Goal: Task Accomplishment & Management: Use online tool/utility

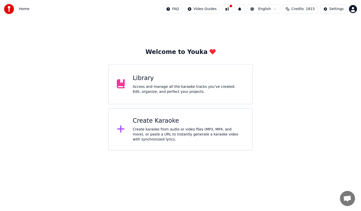
click at [221, 88] on div "Access and manage all the karaoke tracks you’ve created. Edit, organize, and pe…" at bounding box center [188, 89] width 111 height 10
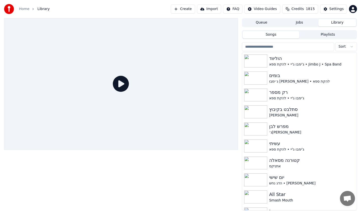
click at [210, 10] on button "Import" at bounding box center [209, 9] width 24 height 9
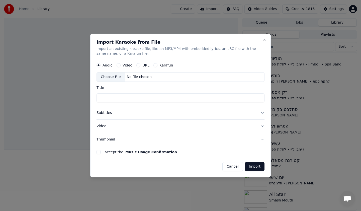
click at [145, 77] on div "No file chosen" at bounding box center [139, 77] width 29 height 5
type input "*****"
click at [110, 115] on button "Subtitles" at bounding box center [180, 112] width 168 height 13
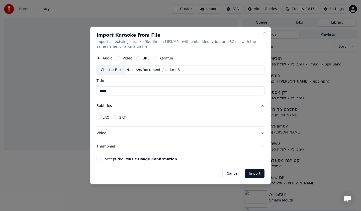
click at [110, 132] on button "Video" at bounding box center [180, 133] width 168 height 13
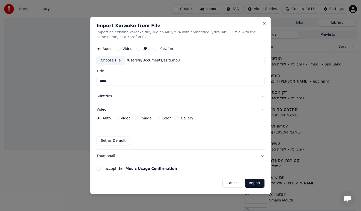
click at [98, 168] on button "I accept the Music Usage Confirmation" at bounding box center [98, 168] width 4 height 4
click at [254, 184] on button "Import" at bounding box center [255, 182] width 20 height 9
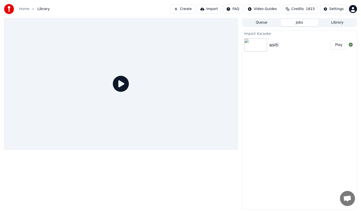
click at [339, 47] on button "Play" at bounding box center [339, 44] width 16 height 9
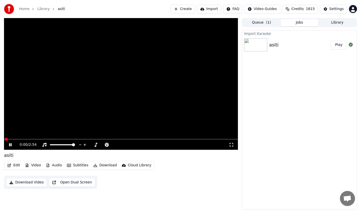
click at [65, 120] on video at bounding box center [121, 84] width 234 height 132
click at [17, 167] on button "Edit" at bounding box center [13, 165] width 17 height 7
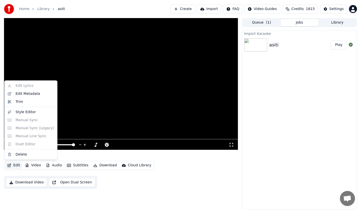
click at [192, 11] on button "Create" at bounding box center [183, 9] width 24 height 9
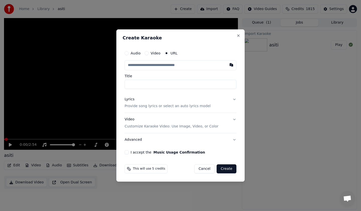
click at [135, 52] on label "Audio" at bounding box center [136, 53] width 10 height 4
click at [129, 52] on button "Audio" at bounding box center [127, 53] width 4 height 4
click at [136, 62] on div "Choose File" at bounding box center [139, 65] width 28 height 9
type input "*****"
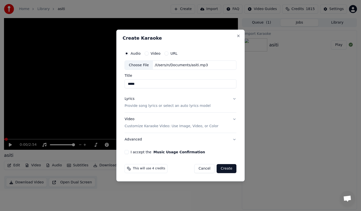
click at [133, 108] on p "Provide song lyrics or select an auto lyrics model" at bounding box center [168, 105] width 86 height 5
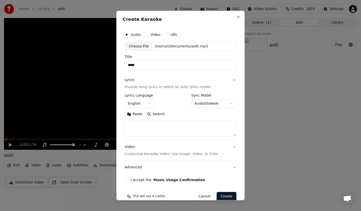
click at [191, 103] on body "**********" at bounding box center [180, 105] width 361 height 211
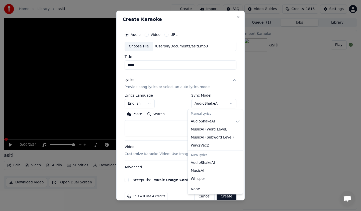
select select "****"
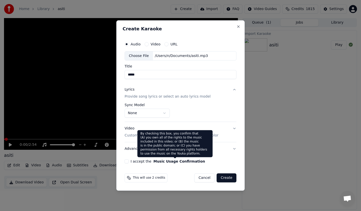
click at [128, 126] on button "Video Customize Karaoke Video: Use Image, Video, or Color" at bounding box center [181, 132] width 112 height 20
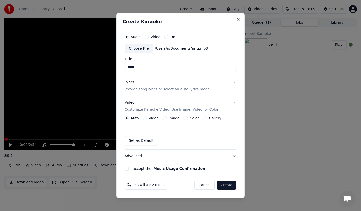
click at [128, 169] on button "I accept the Music Usage Confirmation" at bounding box center [127, 168] width 4 height 4
click at [225, 183] on button "Create" at bounding box center [226, 184] width 20 height 9
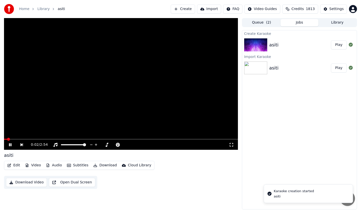
click at [340, 45] on button "Play" at bounding box center [339, 44] width 16 height 9
click at [22, 165] on div "Edit Video Audio Subtitles Download Cloud Library" at bounding box center [79, 165] width 150 height 9
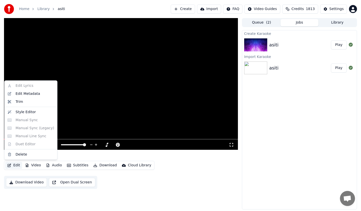
click at [15, 165] on button "Edit" at bounding box center [13, 165] width 17 height 7
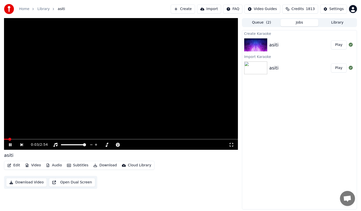
click at [95, 108] on video at bounding box center [121, 84] width 234 height 132
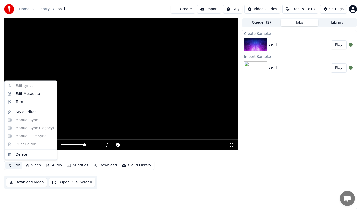
click at [9, 166] on icon "button" at bounding box center [9, 165] width 4 height 4
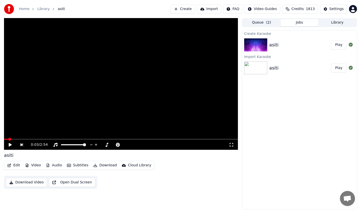
click at [336, 17] on div "Home Library asiti Create Import FAQ Video Guides Credits 1813 Settings" at bounding box center [180, 9] width 361 height 18
click at [336, 18] on div "Home Library asiti Create Import FAQ Video Guides Credits 1813 Settings" at bounding box center [180, 9] width 361 height 18
click at [340, 25] on button "Library" at bounding box center [337, 22] width 38 height 7
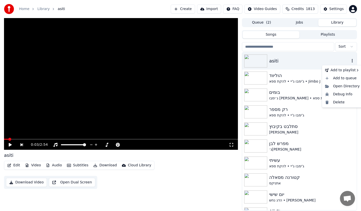
click at [352, 59] on icon "button" at bounding box center [352, 61] width 1 height 4
click at [350, 61] on icon "button" at bounding box center [352, 61] width 5 height 4
click at [338, 101] on div "Delete" at bounding box center [342, 102] width 39 height 8
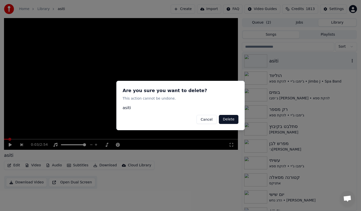
click at [224, 117] on button "Delete" at bounding box center [229, 119] width 20 height 9
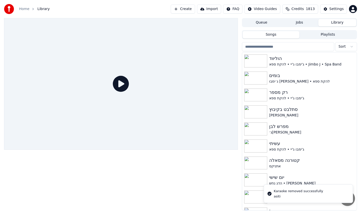
click at [193, 12] on button "Create" at bounding box center [183, 9] width 24 height 9
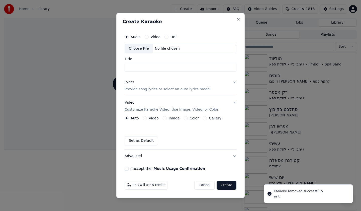
click at [157, 47] on div "No file chosen" at bounding box center [167, 48] width 29 height 5
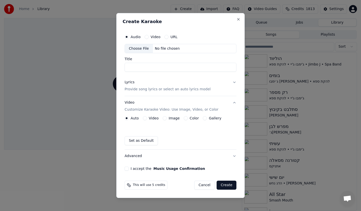
type input "*****"
click at [182, 92] on button "Lyrics Provide song lyrics or select an auto lyrics model" at bounding box center [181, 86] width 112 height 20
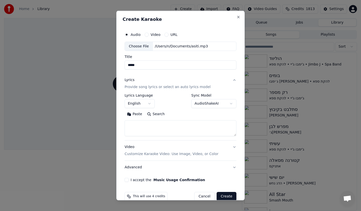
click at [201, 102] on body "**********" at bounding box center [180, 105] width 361 height 211
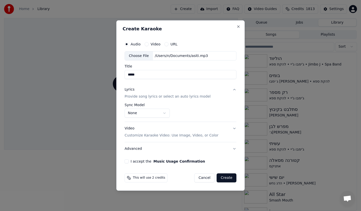
click at [128, 160] on button "I accept the Music Usage Confirmation" at bounding box center [127, 161] width 4 height 4
click at [224, 180] on button "Create" at bounding box center [226, 177] width 20 height 9
select select "**********"
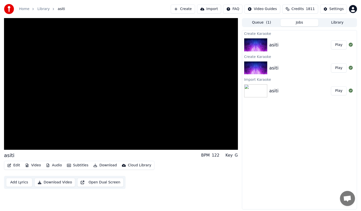
click at [188, 171] on div "Edit Video Audio Subtitles Download Cloud Library Add Lyrics Download Video Ope…" at bounding box center [121, 175] width 234 height 28
click at [177, 189] on div "asiti BPM 122 Key G Edit Video Audio Subtitles Download Cloud Library Add Lyric…" at bounding box center [121, 113] width 234 height 191
click at [154, 180] on div "Edit Video Audio Subtitles Download Cloud Library Add Lyrics Download Video Ope…" at bounding box center [121, 175] width 234 height 28
click at [102, 117] on video at bounding box center [121, 84] width 234 height 132
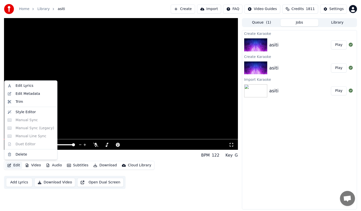
click at [14, 167] on button "Edit" at bounding box center [13, 165] width 17 height 7
click at [11, 87] on div "Edit Lyrics" at bounding box center [31, 86] width 51 height 8
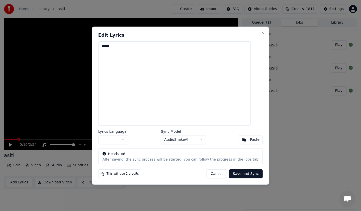
paste textarea "**********"
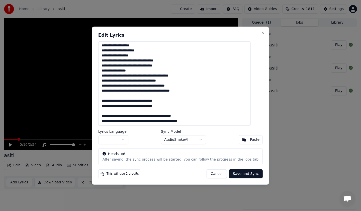
paste textarea
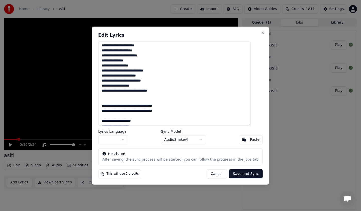
scroll to position [50, 0]
click at [204, 85] on textarea at bounding box center [174, 83] width 152 height 84
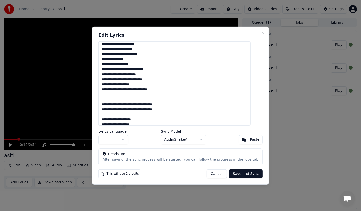
scroll to position [52, 0]
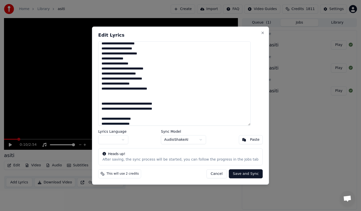
click at [193, 82] on textarea at bounding box center [174, 83] width 152 height 84
click at [222, 85] on textarea at bounding box center [174, 83] width 152 height 84
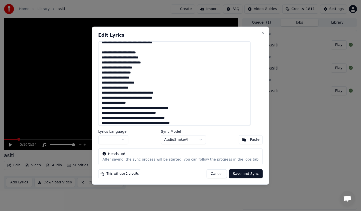
scroll to position [199, 0]
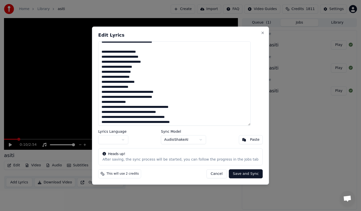
click at [216, 98] on textarea at bounding box center [174, 83] width 152 height 84
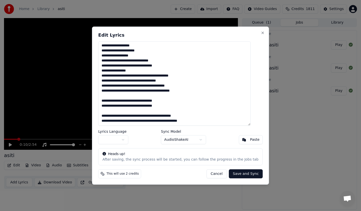
scroll to position [241, 0]
click at [119, 140] on button "button" at bounding box center [113, 139] width 30 height 9
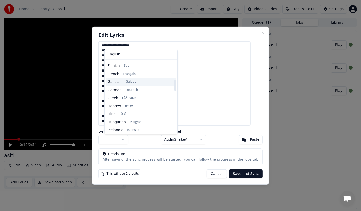
scroll to position [120, 0]
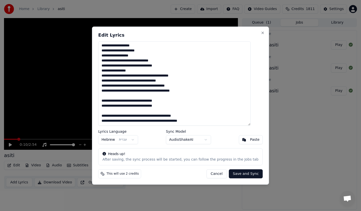
click at [233, 176] on button "Save and Sync" at bounding box center [246, 173] width 34 height 9
type textarea "**********"
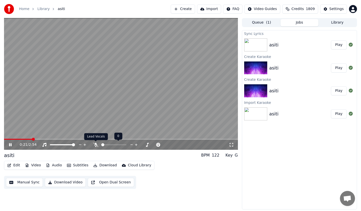
click at [95, 145] on icon at bounding box center [95, 145] width 5 height 4
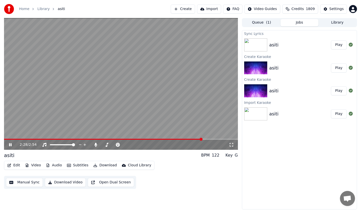
click at [83, 116] on video at bounding box center [121, 84] width 234 height 132
click at [14, 167] on button "Edit" at bounding box center [13, 165] width 17 height 7
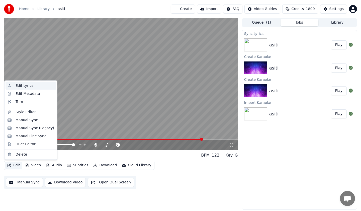
click at [24, 87] on div "Edit Lyrics" at bounding box center [25, 85] width 18 height 5
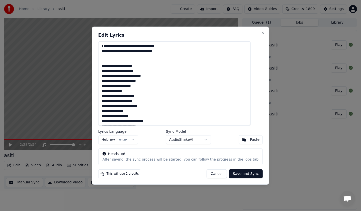
click at [248, 53] on textarea at bounding box center [174, 83] width 152 height 84
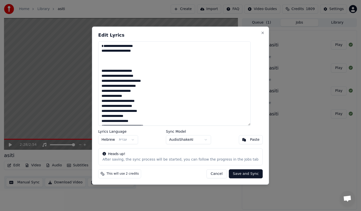
click at [244, 59] on textarea at bounding box center [174, 83] width 152 height 84
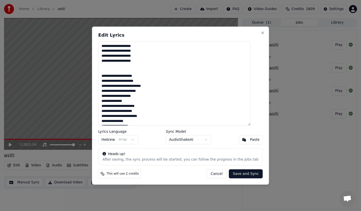
click at [244, 71] on textarea at bounding box center [174, 83] width 152 height 84
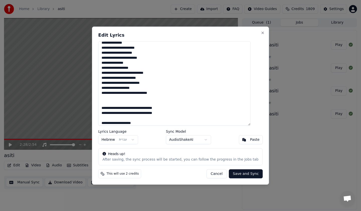
scroll to position [57, 0]
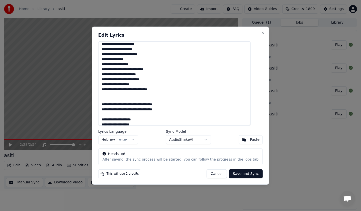
click at [251, 104] on textarea at bounding box center [174, 83] width 152 height 84
click at [248, 98] on textarea at bounding box center [174, 83] width 152 height 84
click at [248, 97] on textarea at bounding box center [174, 83] width 152 height 84
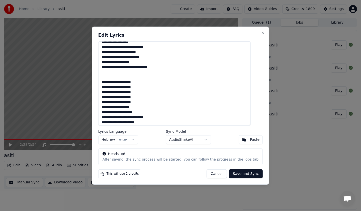
scroll to position [86, 0]
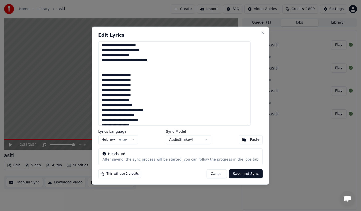
click at [211, 90] on textarea at bounding box center [174, 83] width 152 height 84
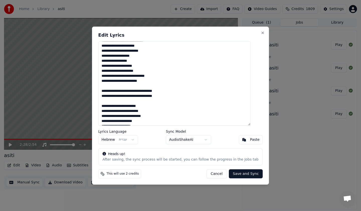
scroll to position [169, 0]
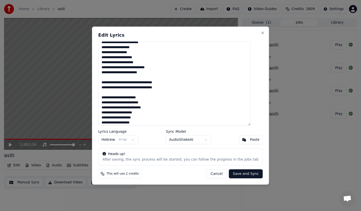
click at [212, 83] on textarea at bounding box center [174, 83] width 152 height 84
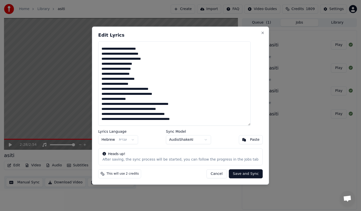
scroll to position [256, 0]
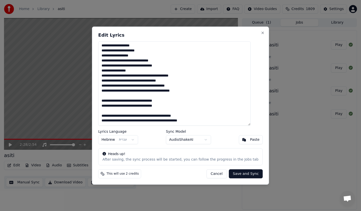
drag, startPoint x: 254, startPoint y: 95, endPoint x: 178, endPoint y: 104, distance: 76.4
click at [178, 104] on textarea at bounding box center [174, 83] width 152 height 84
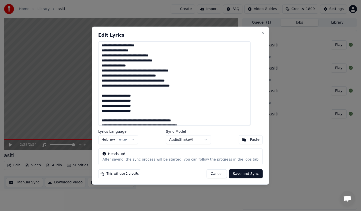
scroll to position [266, 0]
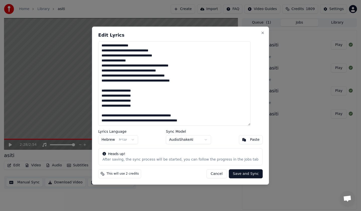
click at [210, 111] on textarea at bounding box center [174, 83] width 152 height 84
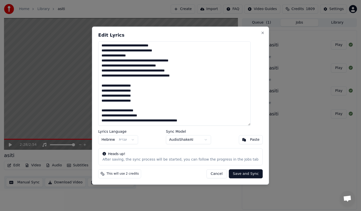
scroll to position [271, 0]
click at [208, 116] on textarea at bounding box center [174, 83] width 152 height 84
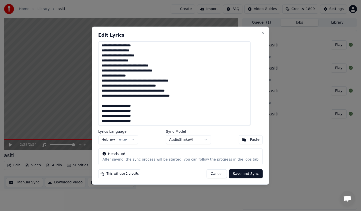
scroll to position [246, 0]
click at [211, 96] on textarea at bounding box center [174, 83] width 152 height 84
click at [210, 83] on textarea at bounding box center [174, 83] width 152 height 84
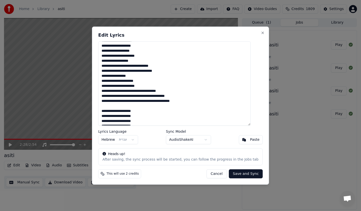
scroll to position [281, 0]
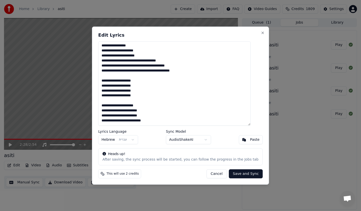
click at [208, 57] on textarea at bounding box center [174, 83] width 152 height 84
click at [208, 62] on textarea at bounding box center [174, 83] width 152 height 84
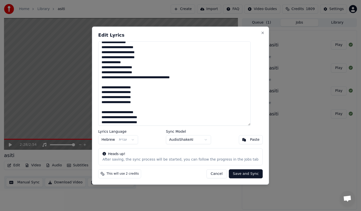
click at [211, 78] on textarea at bounding box center [174, 83] width 152 height 84
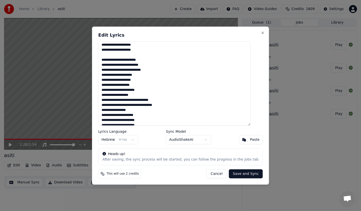
scroll to position [210, 0]
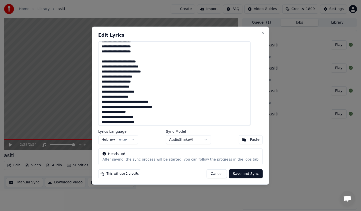
click at [201, 71] on textarea at bounding box center [174, 83] width 152 height 84
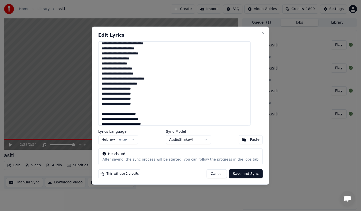
scroll to position [157, 0]
click at [192, 84] on textarea at bounding box center [174, 83] width 152 height 84
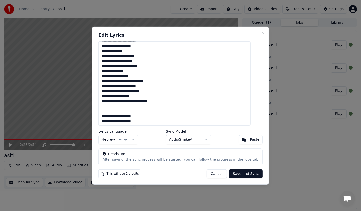
scroll to position [51, 0]
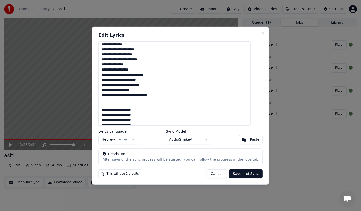
click at [212, 95] on textarea at bounding box center [174, 83] width 152 height 84
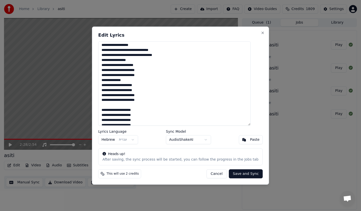
scroll to position [277, 0]
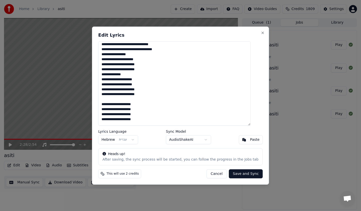
click at [234, 174] on button "Save and Sync" at bounding box center [246, 173] width 34 height 9
type textarea "**********"
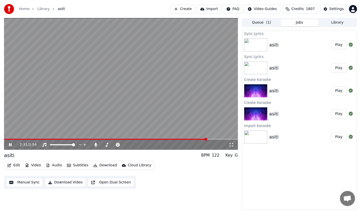
click at [153, 91] on video at bounding box center [121, 84] width 234 height 132
click at [9, 139] on span at bounding box center [105, 139] width 203 height 1
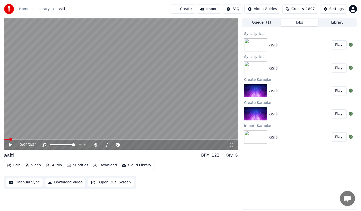
click at [30, 123] on video at bounding box center [121, 84] width 234 height 132
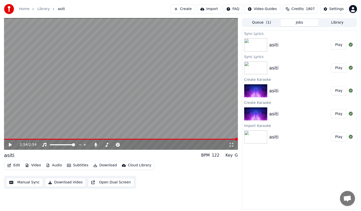
click at [105, 166] on button "Download" at bounding box center [105, 165] width 28 height 7
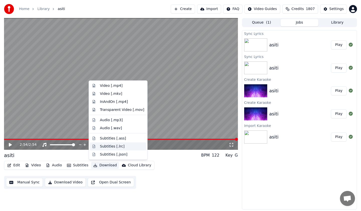
click at [108, 148] on div "Subtitles [.lrc]" at bounding box center [112, 146] width 25 height 5
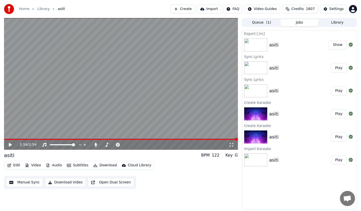
click at [336, 45] on button "Show" at bounding box center [337, 44] width 18 height 9
click at [79, 164] on button "Subtitles" at bounding box center [77, 165] width 25 height 7
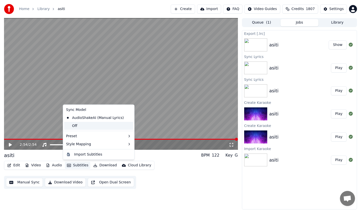
click at [77, 126] on div "Off" at bounding box center [98, 126] width 69 height 8
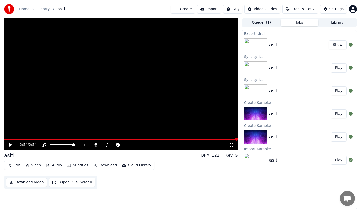
click at [99, 168] on button "Download" at bounding box center [105, 165] width 28 height 7
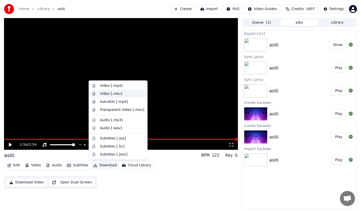
click at [103, 95] on div "Video [.mkv]" at bounding box center [111, 93] width 22 height 5
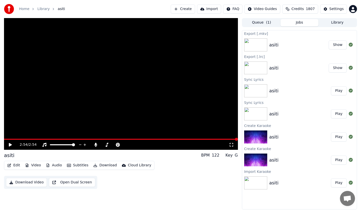
click at [342, 42] on button "Show" at bounding box center [337, 44] width 18 height 9
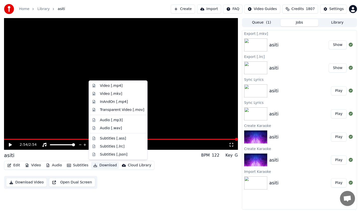
click at [110, 162] on button "Download" at bounding box center [105, 165] width 28 height 7
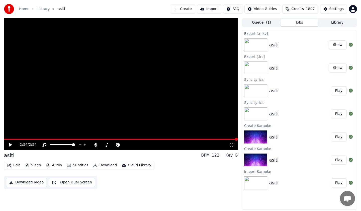
click at [100, 165] on button "Download" at bounding box center [105, 165] width 28 height 7
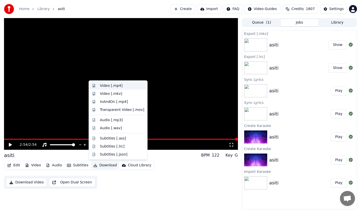
click at [105, 86] on div "Video [.mp4]" at bounding box center [111, 85] width 23 height 5
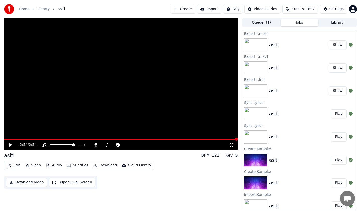
click at [329, 46] on button "Show" at bounding box center [337, 44] width 18 height 9
